Goal: Navigation & Orientation: Find specific page/section

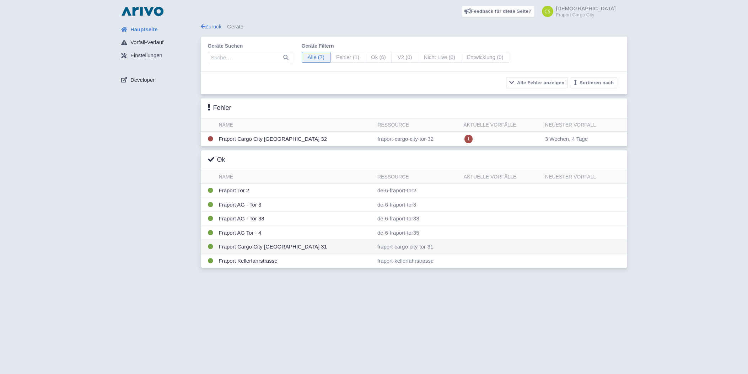
click at [247, 245] on td "Fraport Cargo City [GEOGRAPHIC_DATA] 31" at bounding box center [295, 247] width 158 height 14
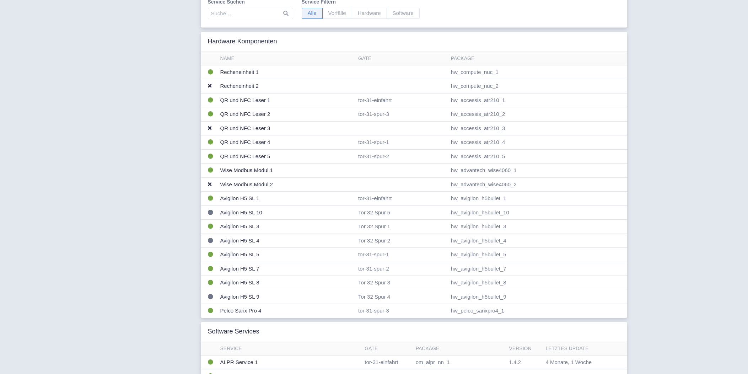
scroll to position [133, 0]
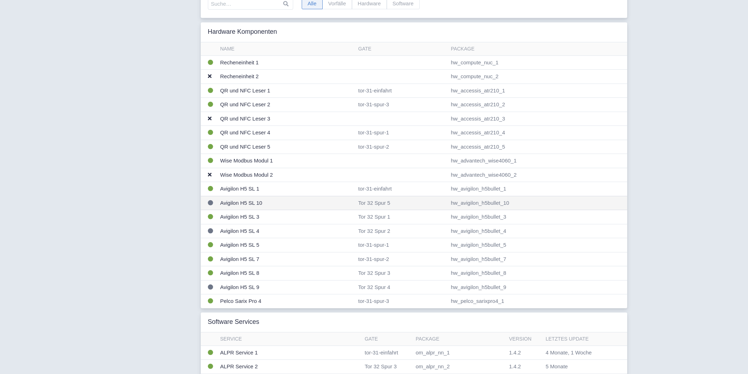
click at [236, 201] on td "Avigilon H5 SL 10" at bounding box center [286, 203] width 138 height 14
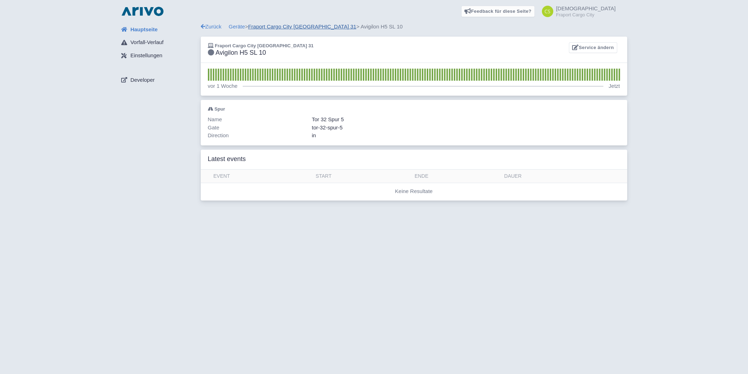
click at [291, 29] on link "Fraport Cargo City [GEOGRAPHIC_DATA] 31" at bounding box center [302, 26] width 108 height 6
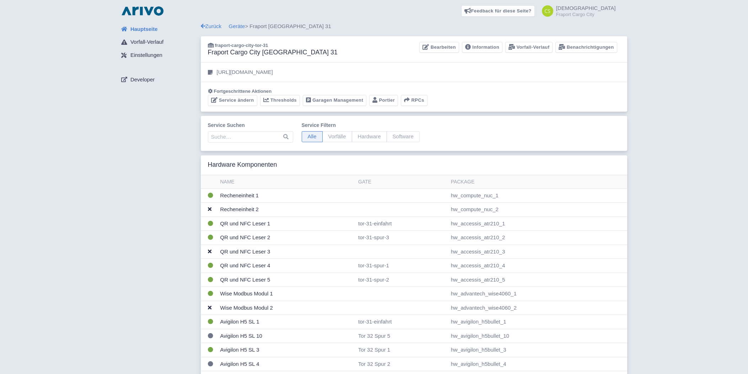
scroll to position [88, 0]
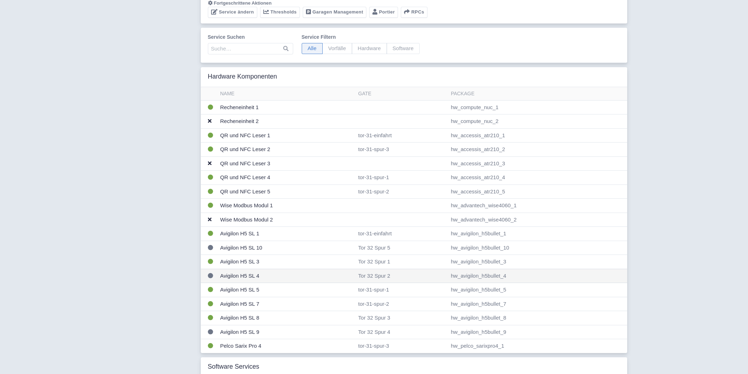
click at [233, 273] on td "Avigilon H5 SL 4" at bounding box center [286, 276] width 138 height 14
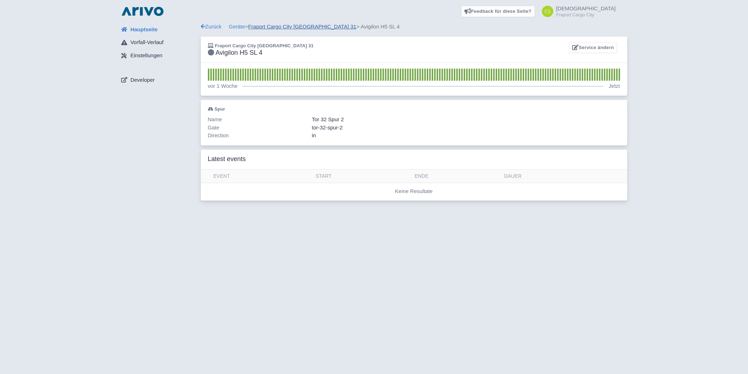
click at [268, 28] on link "Fraport Cargo City [GEOGRAPHIC_DATA] 31" at bounding box center [302, 26] width 108 height 6
click at [235, 27] on link "Geräte" at bounding box center [237, 26] width 16 height 6
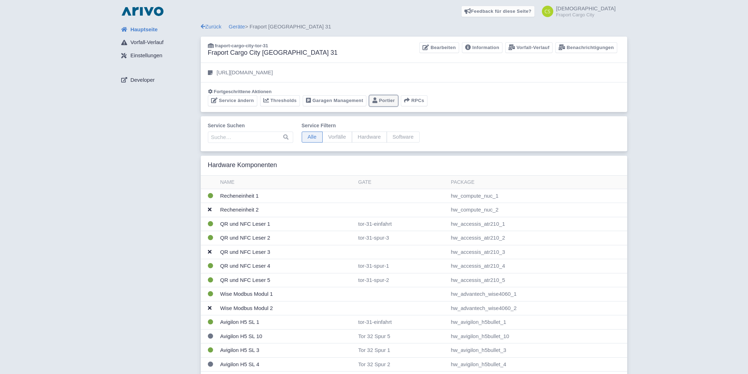
click at [383, 101] on link "Portier" at bounding box center [383, 100] width 29 height 11
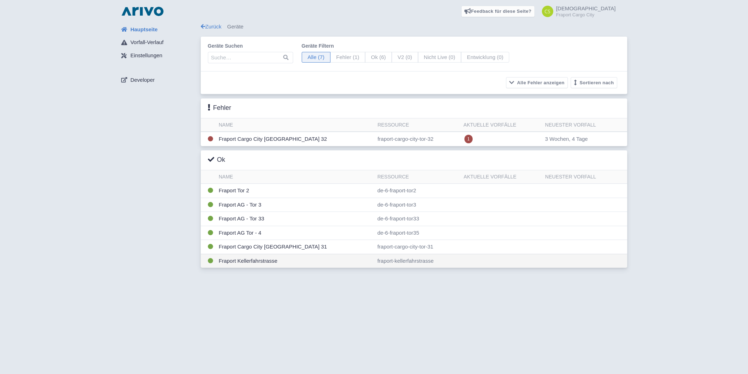
click at [244, 258] on td "Fraport Kellerfahrstrasse" at bounding box center [295, 261] width 158 height 14
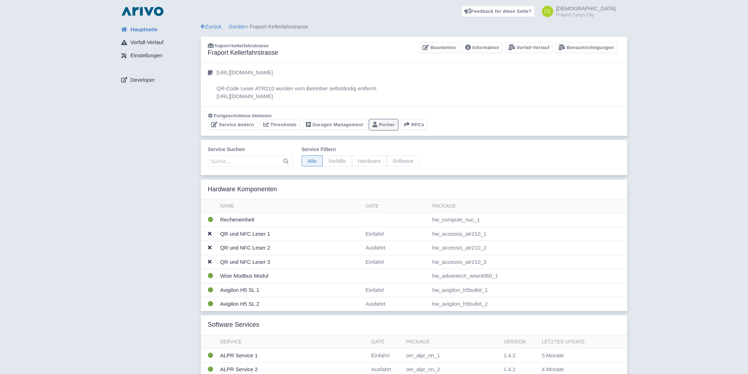
click at [373, 122] on icon at bounding box center [374, 124] width 5 height 6
